Goal: Task Accomplishment & Management: Use online tool/utility

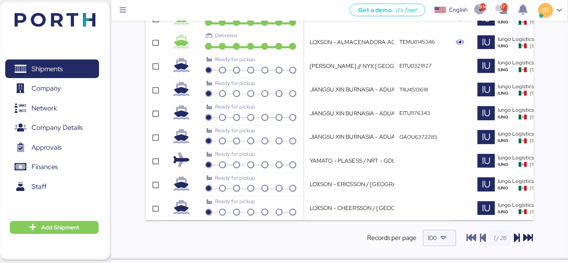
scroll to position [0, 239]
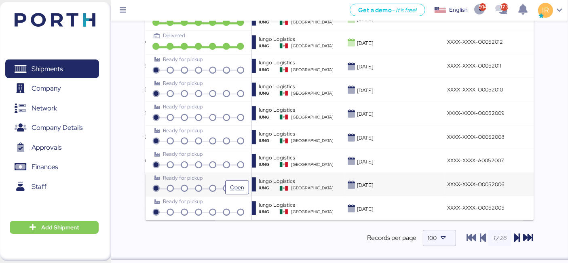
click at [221, 174] on div "Ready for pickup" at bounding box center [198, 178] width 88 height 8
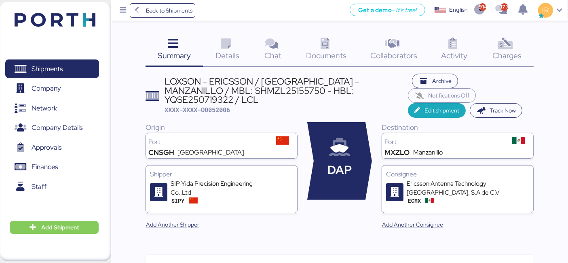
click at [506, 47] on icon at bounding box center [505, 44] width 17 height 12
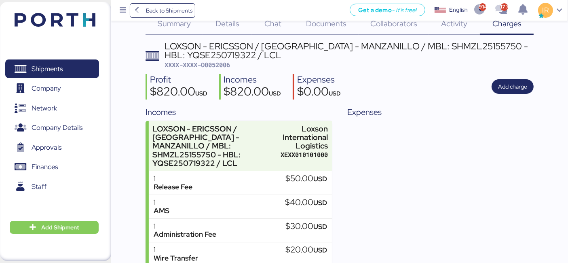
scroll to position [27, 0]
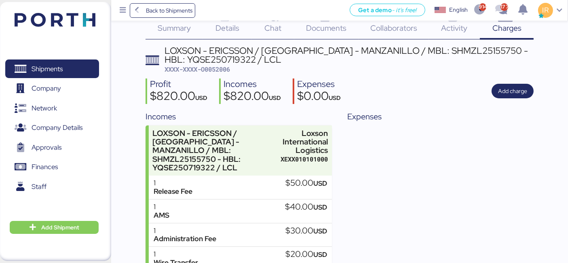
click at [221, 70] on span "XXXX-XXXX-O0052006" at bounding box center [197, 69] width 65 height 8
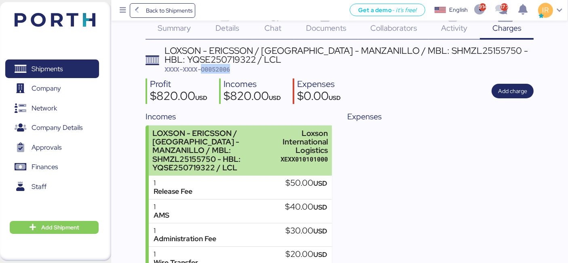
scroll to position [96, 0]
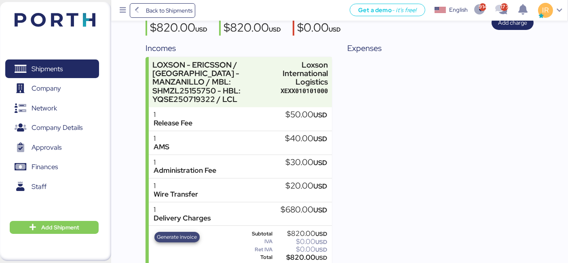
click at [171, 232] on span "Generate invoice" at bounding box center [177, 236] width 40 height 9
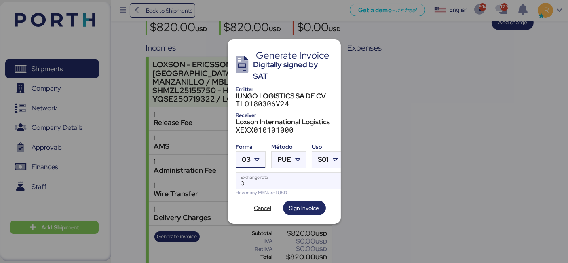
click at [254, 156] on icon at bounding box center [257, 160] width 8 height 8
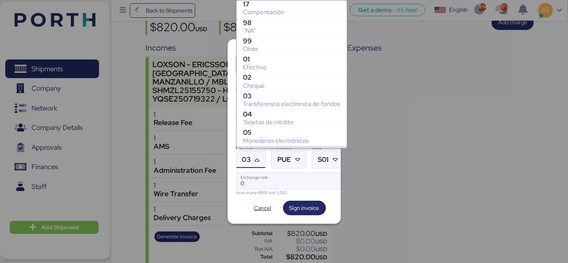
scroll to position [129, 0]
click at [267, 48] on div "Otros" at bounding box center [291, 50] width 97 height 8
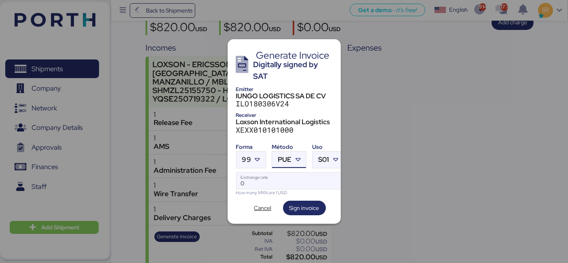
click at [285, 158] on span "PUE" at bounding box center [285, 159] width 14 height 7
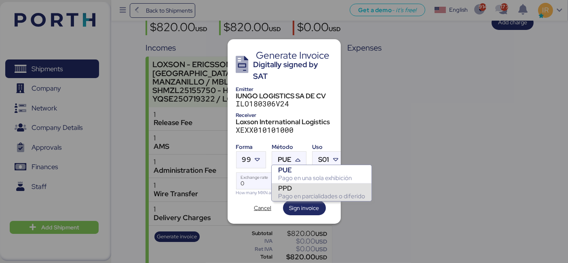
click at [300, 191] on div "PPD" at bounding box center [321, 188] width 87 height 8
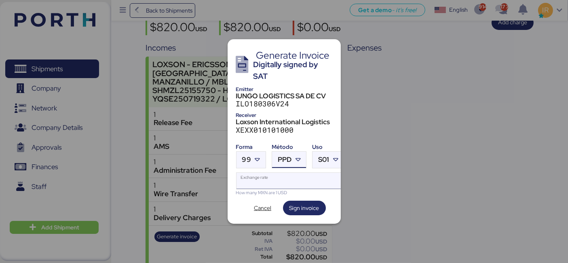
click at [277, 179] on input "Exchange rate" at bounding box center [290, 181] width 108 height 16
type input "0"
paste input "18.7194"
type input "18.7194"
click at [302, 207] on span "Sign invoice" at bounding box center [304, 208] width 30 height 10
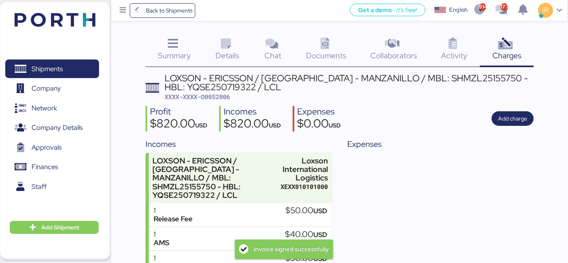
scroll to position [96, 0]
